Goal: Task Accomplishment & Management: Check status

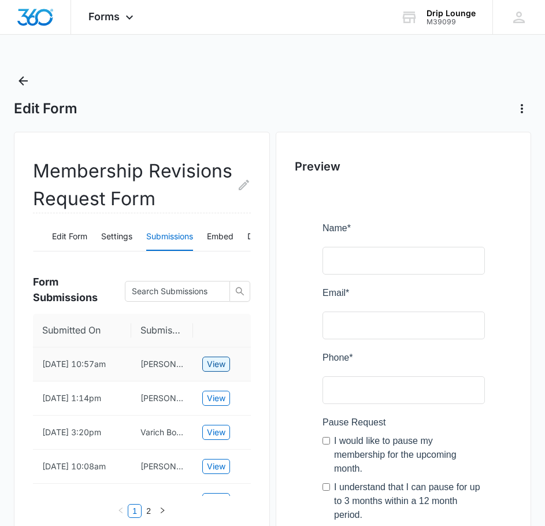
click at [215, 360] on span "View" at bounding box center [216, 363] width 18 height 13
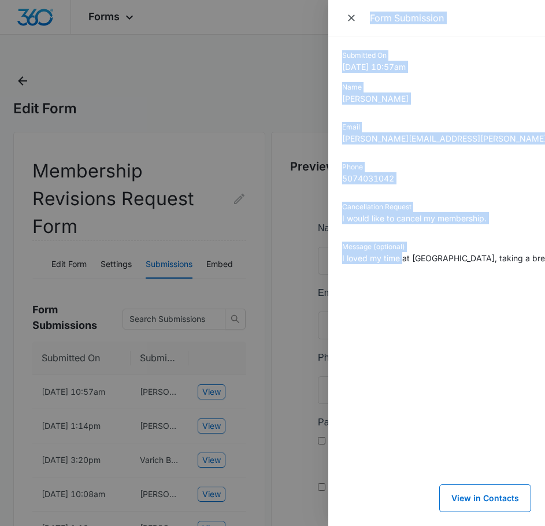
drag, startPoint x: 403, startPoint y: 259, endPoint x: 274, endPoint y: 261, distance: 128.2
click at [274, 261] on div "Form Submission Submitted On [DATE] 10:57am Name [PERSON_NAME] Email [PERSON_NA…" at bounding box center [272, 263] width 545 height 526
click at [432, 227] on div "Cancellation Request I would like to cancel my membership." at bounding box center [436, 217] width 189 height 31
drag, startPoint x: 342, startPoint y: 258, endPoint x: 312, endPoint y: 260, distance: 30.1
click at [312, 260] on div "Form Submission Submitted On [DATE] 10:57am Name [PERSON_NAME] Email [PERSON_NA…" at bounding box center [272, 263] width 545 height 526
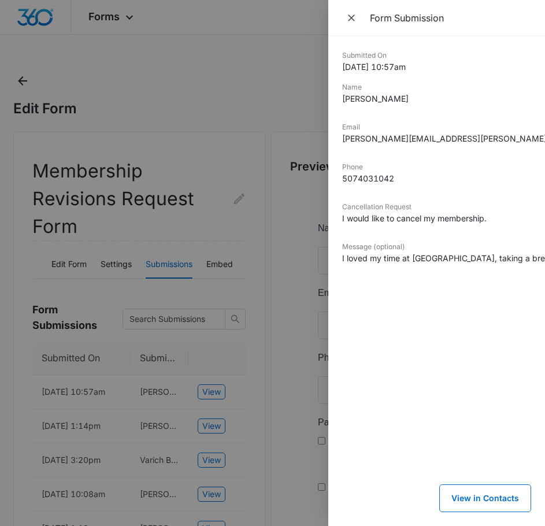
click at [483, 265] on div "Message (optional) I loved my time at [GEOGRAPHIC_DATA], taking a break for now…" at bounding box center [436, 256] width 189 height 31
click at [424, 270] on div "Message (optional) I loved my time at [GEOGRAPHIC_DATA], taking a break for now…" at bounding box center [436, 256] width 189 height 31
click at [260, 375] on div at bounding box center [272, 263] width 545 height 526
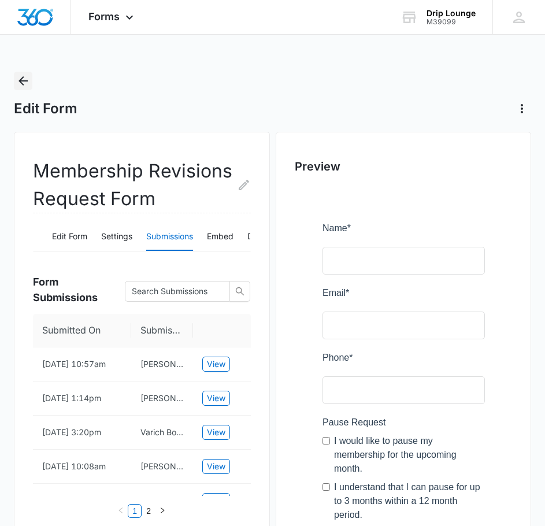
click at [20, 72] on button "Back" at bounding box center [23, 81] width 18 height 18
